Goal: Task Accomplishment & Management: Manage account settings

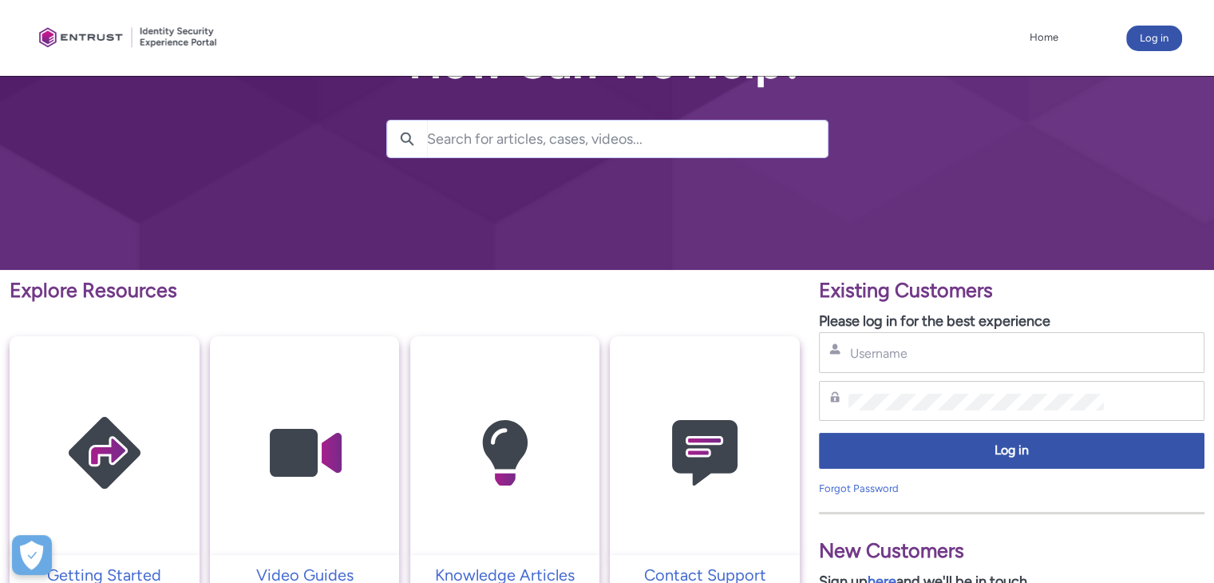
scroll to position [80, 0]
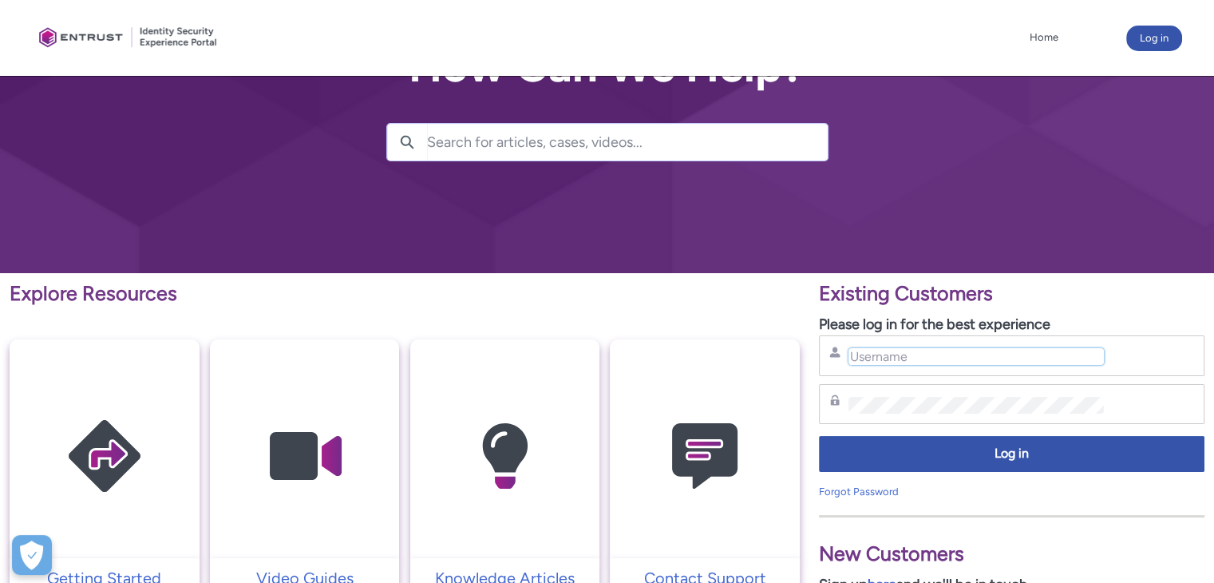
click at [951, 358] on input "Username" at bounding box center [976, 356] width 255 height 17
click at [1035, 186] on div at bounding box center [607, 96] width 1214 height 353
click at [910, 351] on input "Username" at bounding box center [976, 356] width 255 height 17
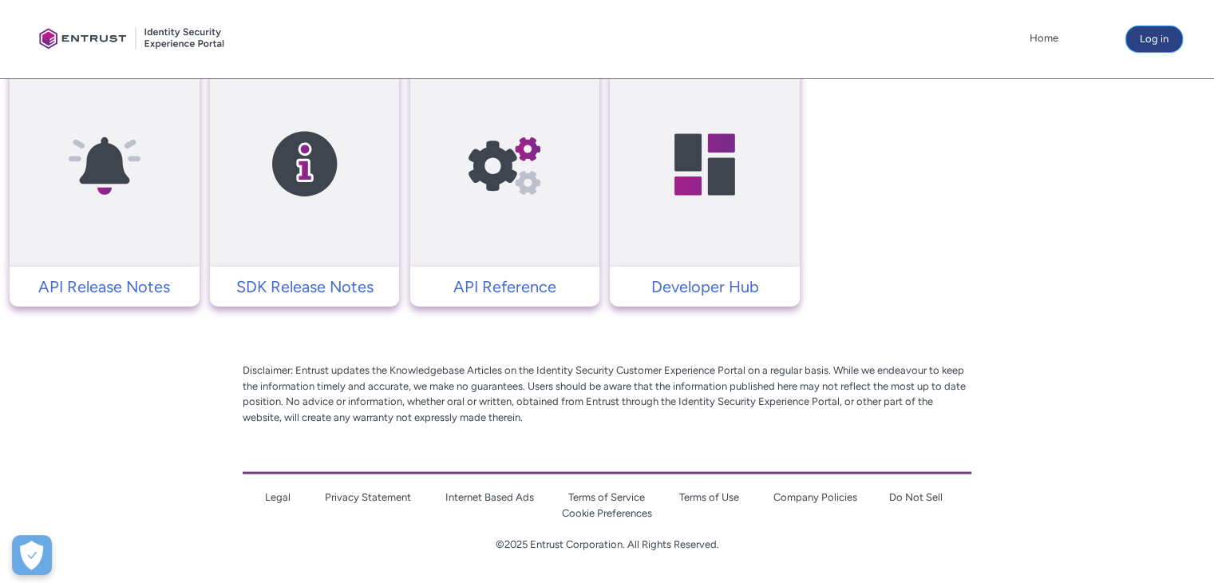
click at [1159, 40] on button "Log in" at bounding box center [1154, 39] width 56 height 26
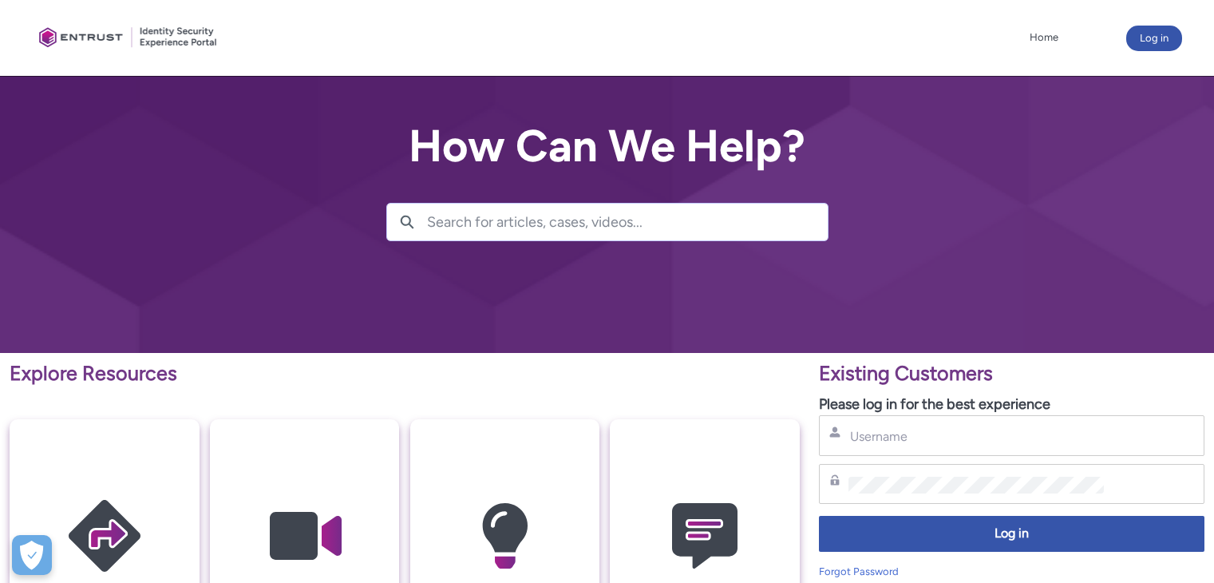
click at [960, 438] on input "Username" at bounding box center [976, 436] width 255 height 17
click at [1012, 435] on input "jahn.molina@backt=s" at bounding box center [976, 436] width 255 height 17
type input "jahn.molina@backstage.com"
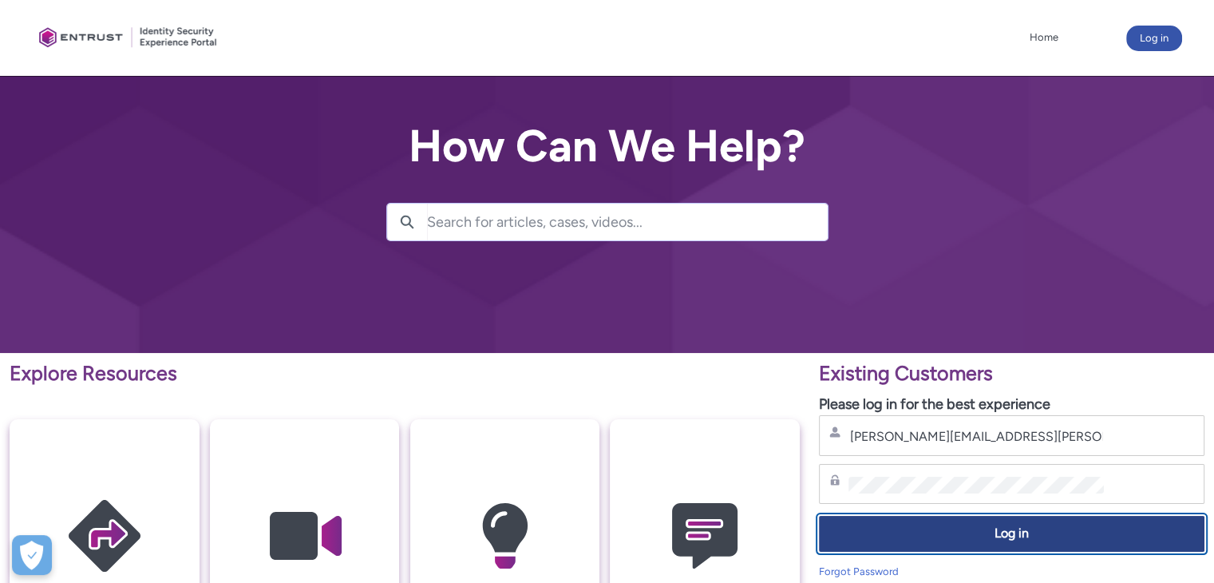
click at [1049, 529] on span "Log in" at bounding box center [1011, 533] width 365 height 18
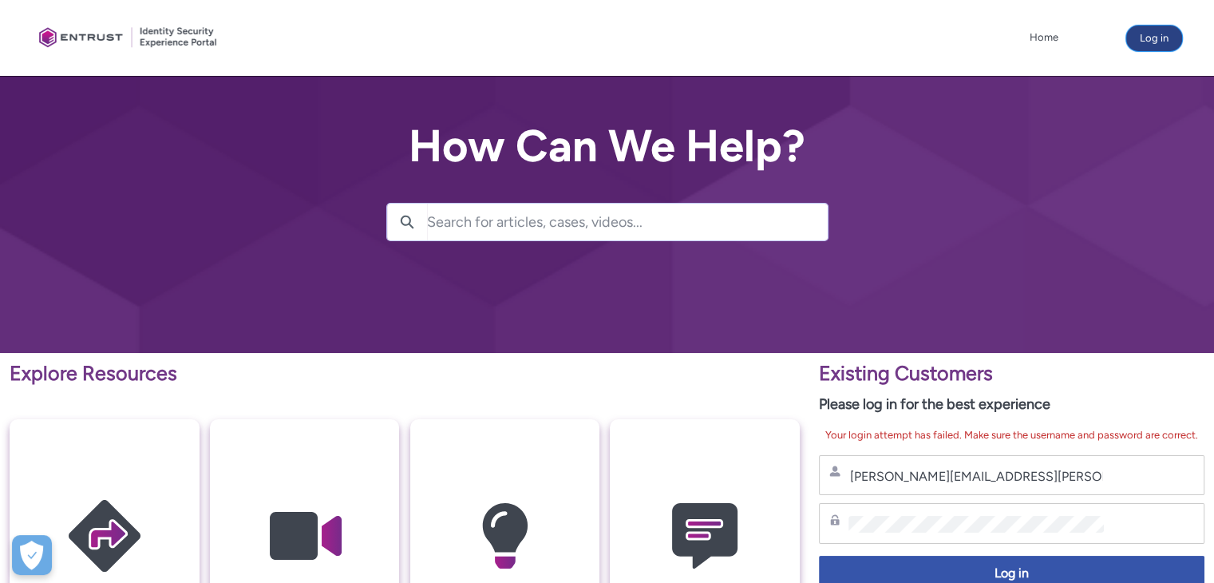
click at [1170, 39] on button "Log in" at bounding box center [1154, 39] width 56 height 26
